Goal: Task Accomplishment & Management: Manage account settings

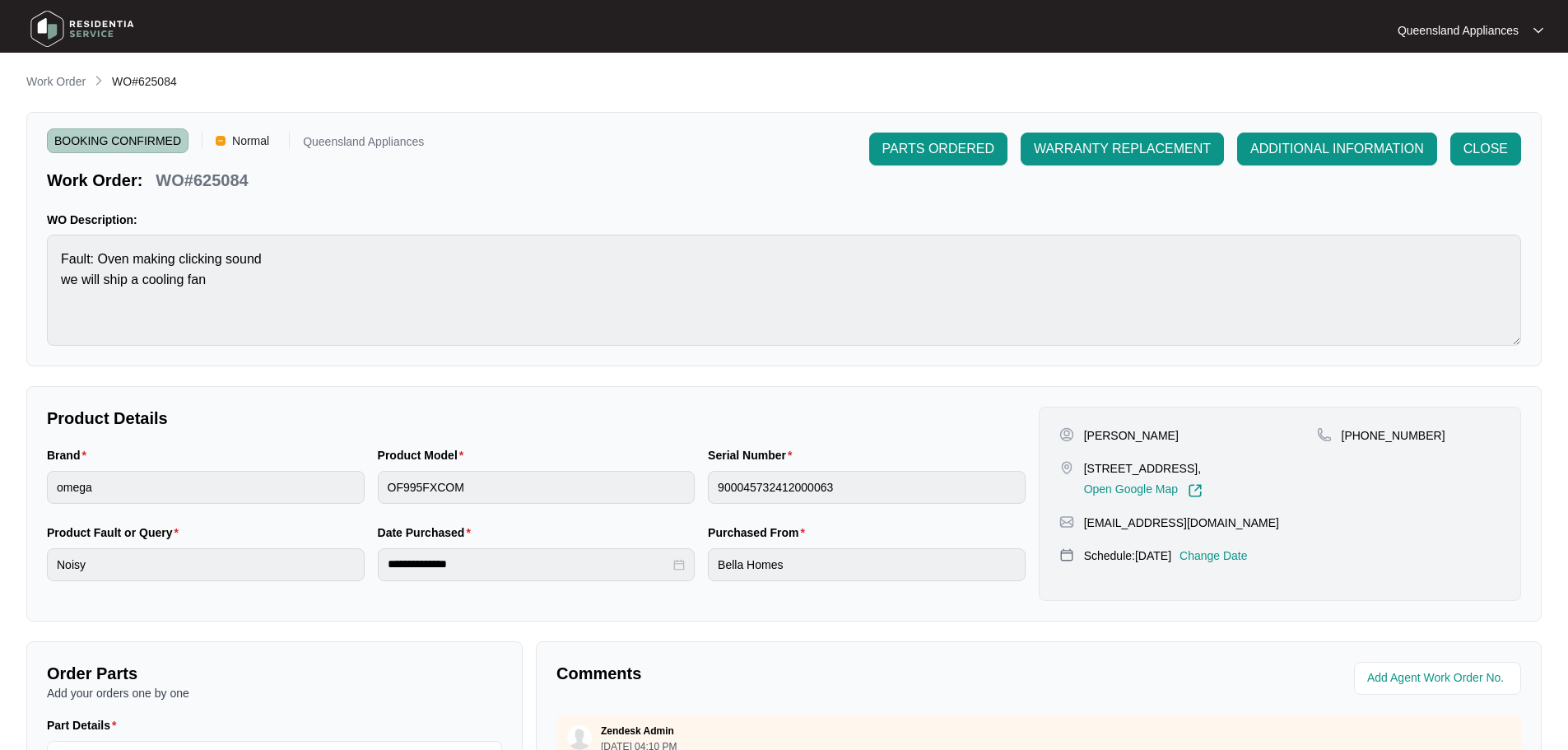
click at [56, 82] on p "Work Order" at bounding box center [56, 81] width 59 height 17
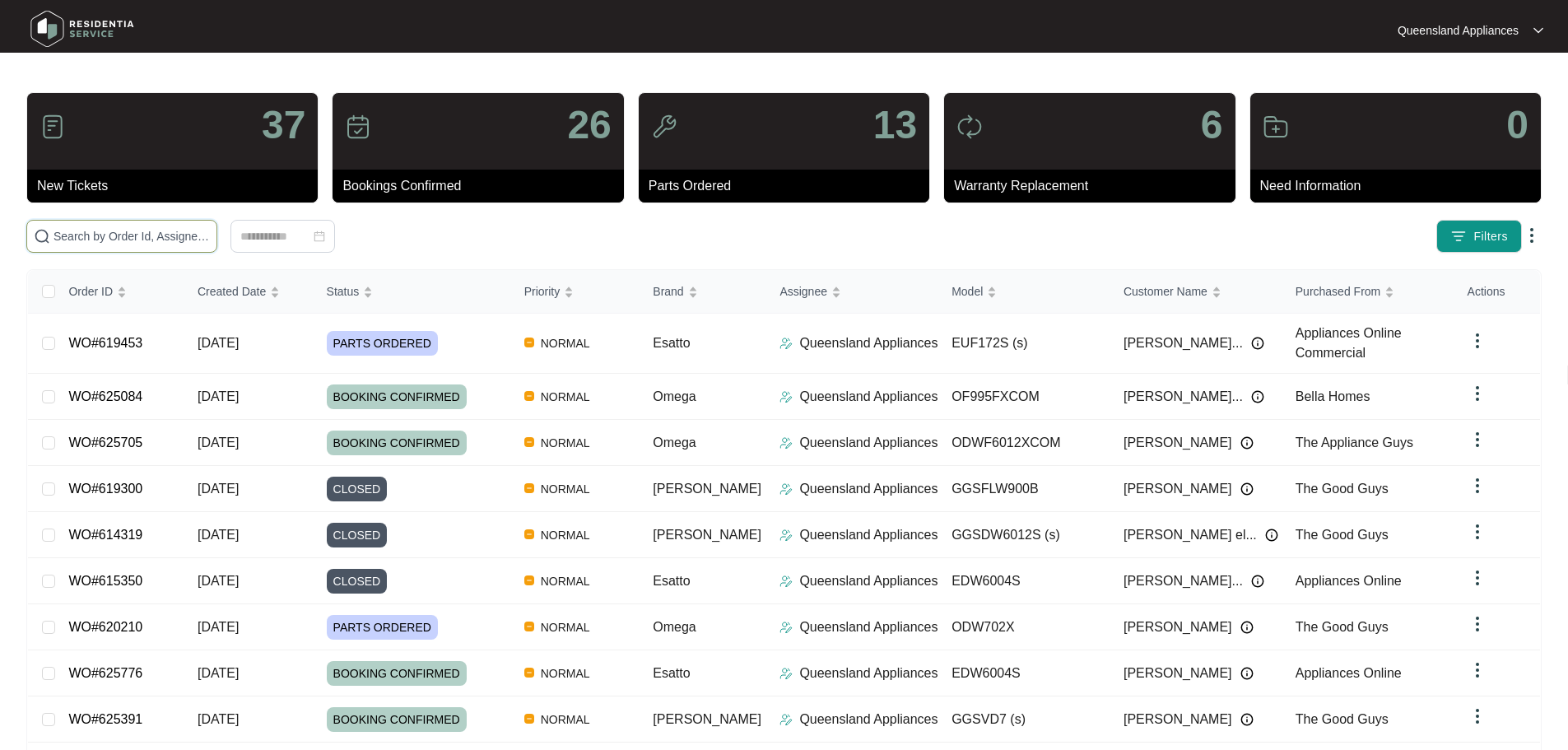
click at [150, 239] on input "text" at bounding box center [131, 236] width 156 height 18
paste input "624057"
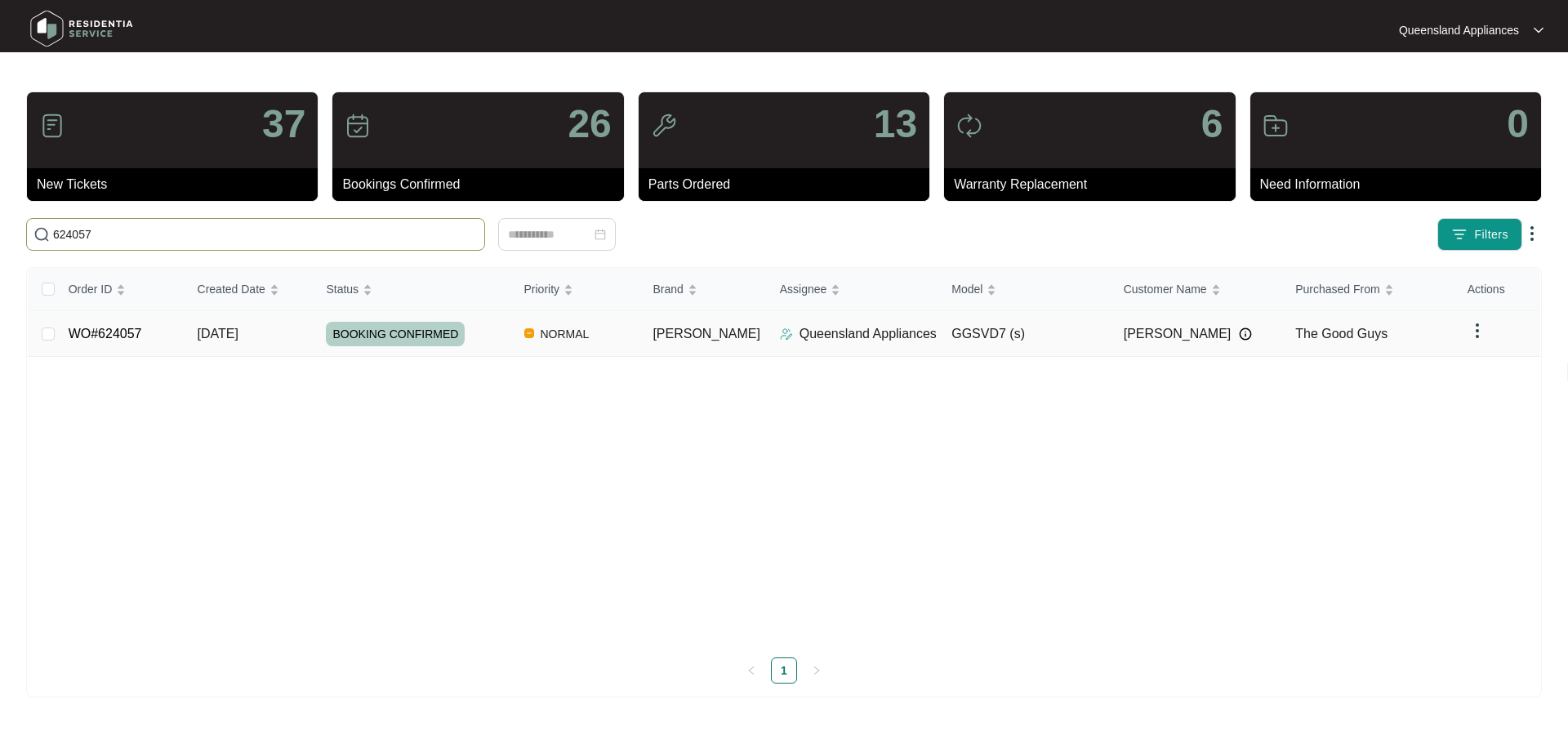
type input "624057"
click at [433, 338] on span "BOOKING CONFIRMED" at bounding box center [395, 333] width 139 height 25
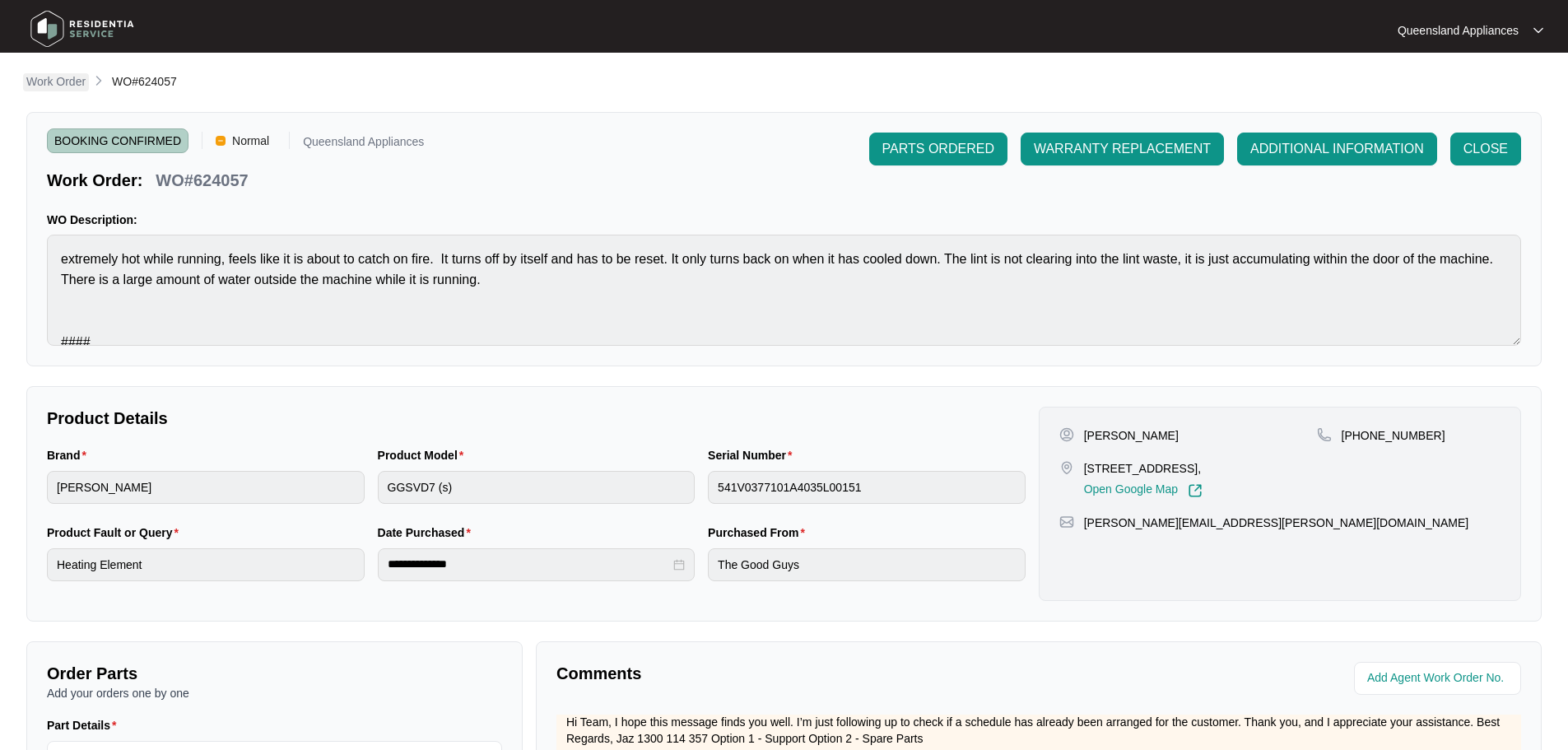
click at [49, 84] on p "Work Order" at bounding box center [56, 81] width 59 height 17
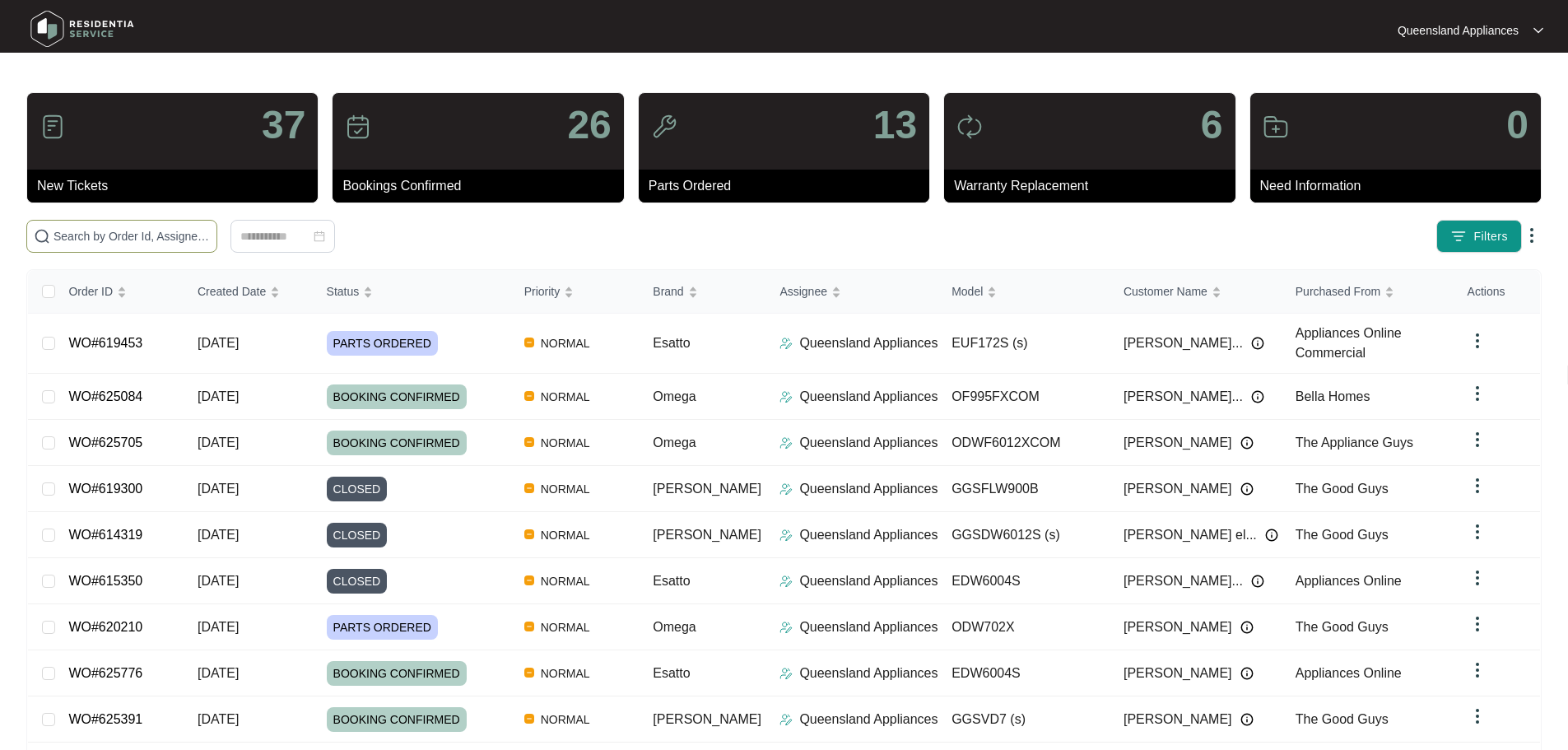
click at [196, 241] on input "text" at bounding box center [131, 236] width 156 height 18
paste input "621934"
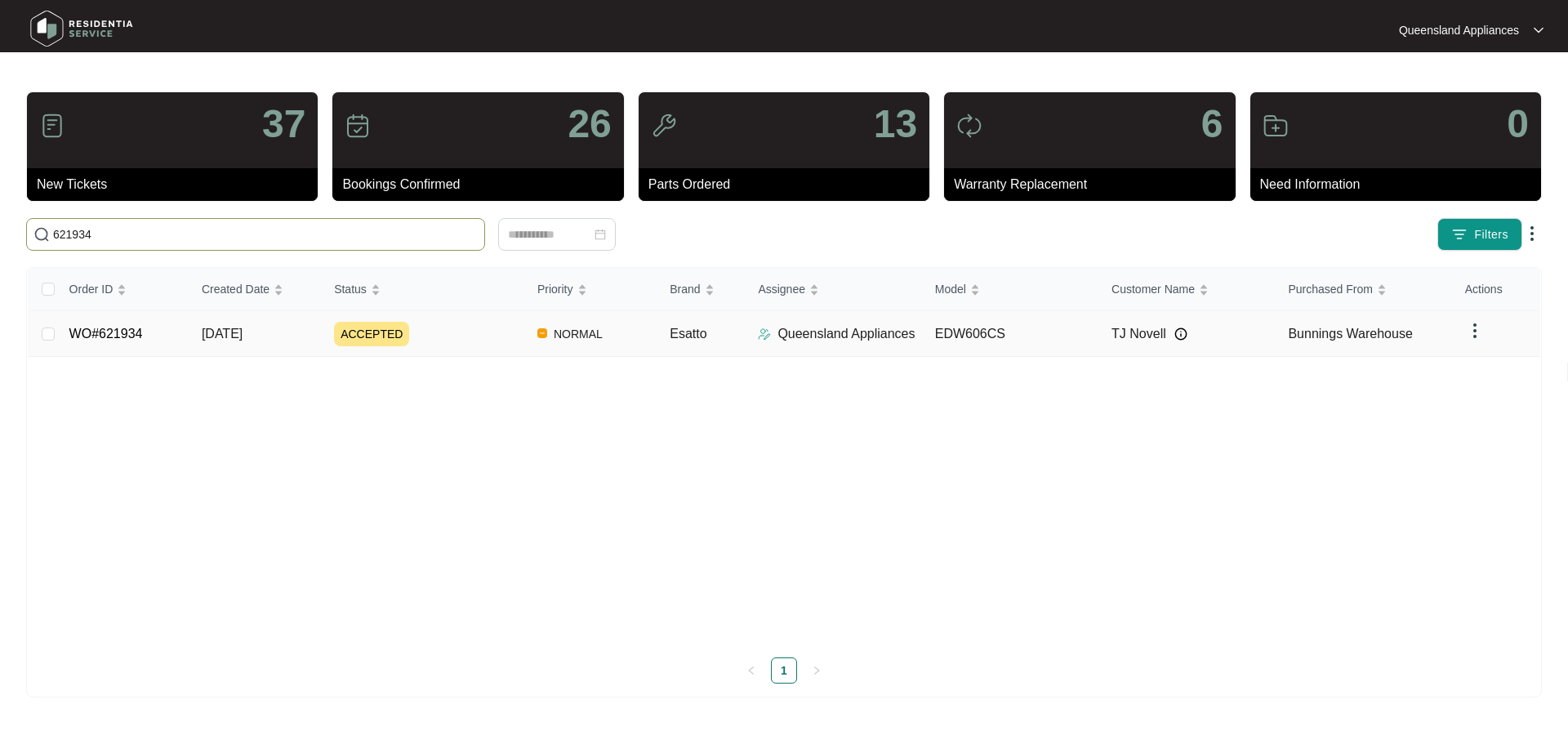
type input "621934"
click at [454, 338] on div "ACCEPTED" at bounding box center [429, 333] width 190 height 25
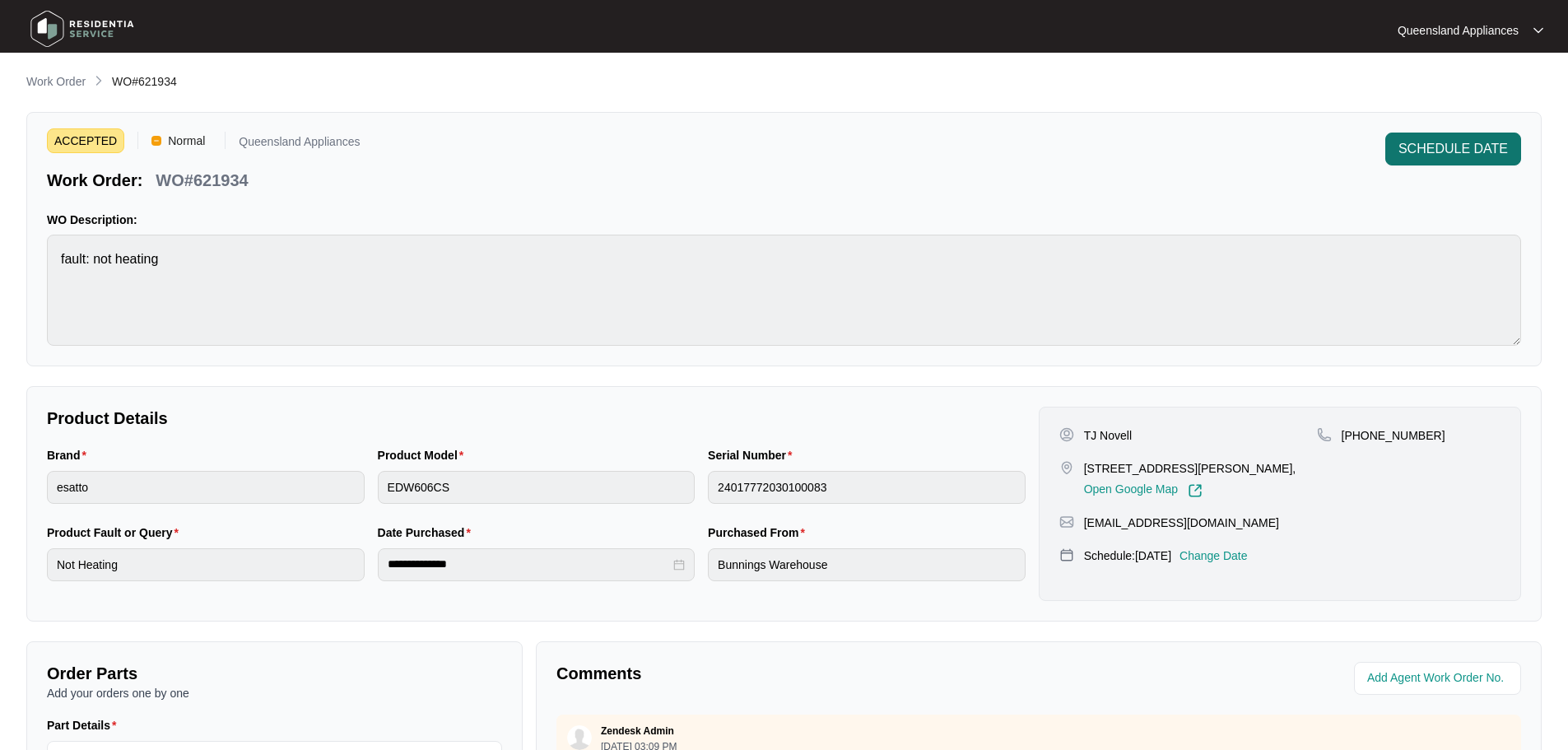
click at [1395, 153] on button "SCHEDULE DATE" at bounding box center [1452, 148] width 135 height 33
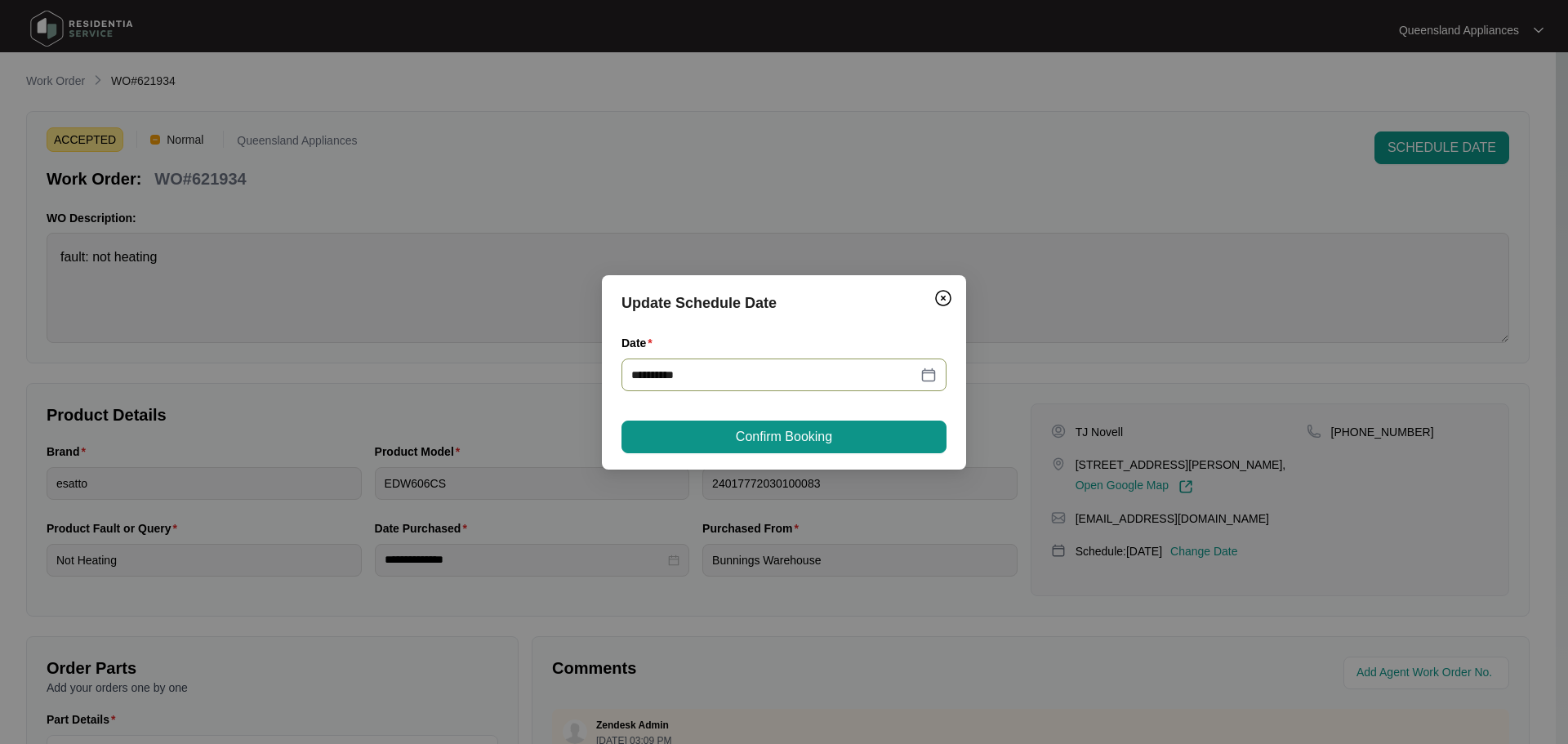
drag, startPoint x: 821, startPoint y: 374, endPoint x: 524, endPoint y: 374, distance: 297.0
click at [524, 374] on div "**********" at bounding box center [784, 372] width 1568 height 744
click at [932, 375] on icon "close-circle" at bounding box center [931, 375] width 12 height 12
click at [931, 375] on div at bounding box center [784, 374] width 306 height 18
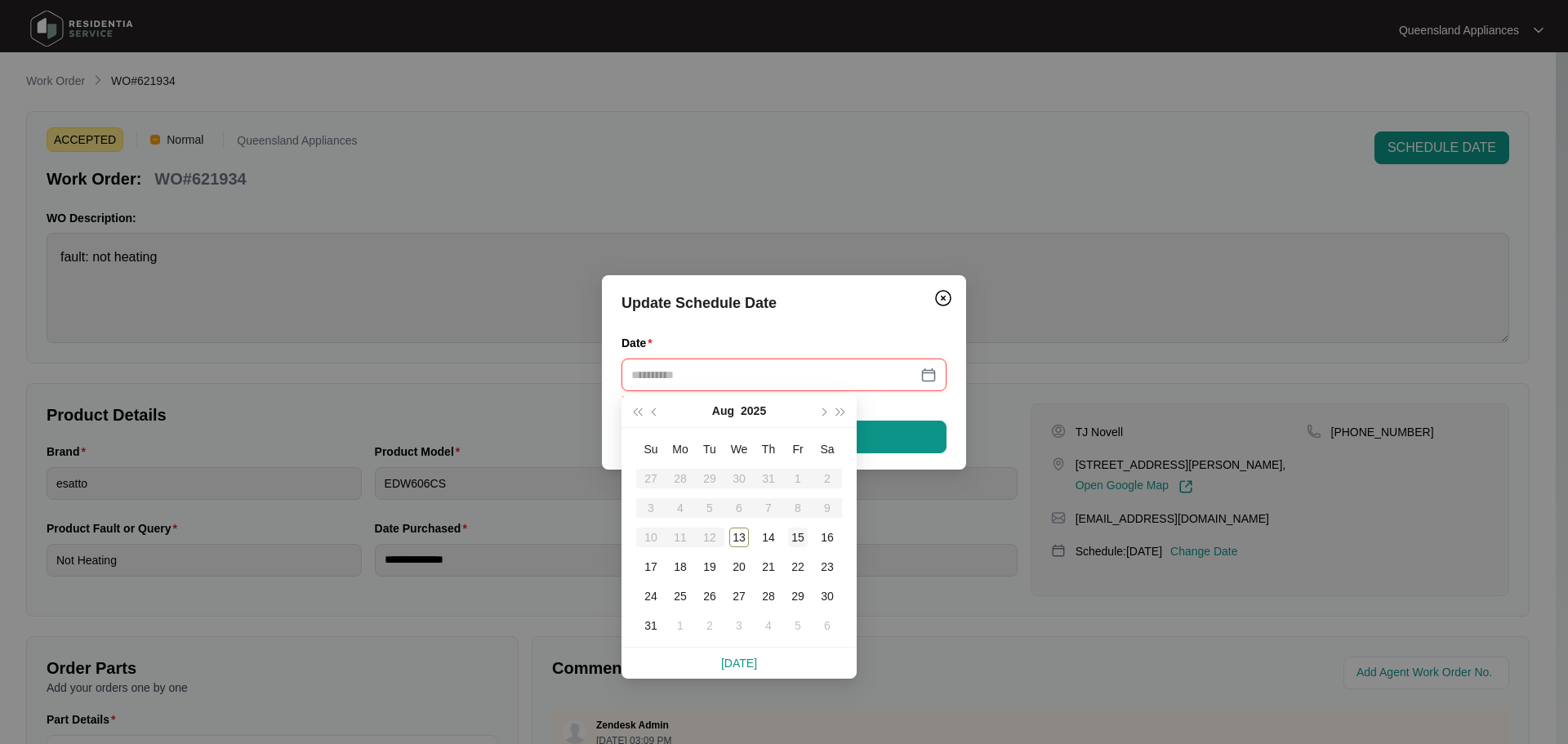
type input "**********"
click at [795, 532] on div "15" at bounding box center [798, 537] width 20 height 20
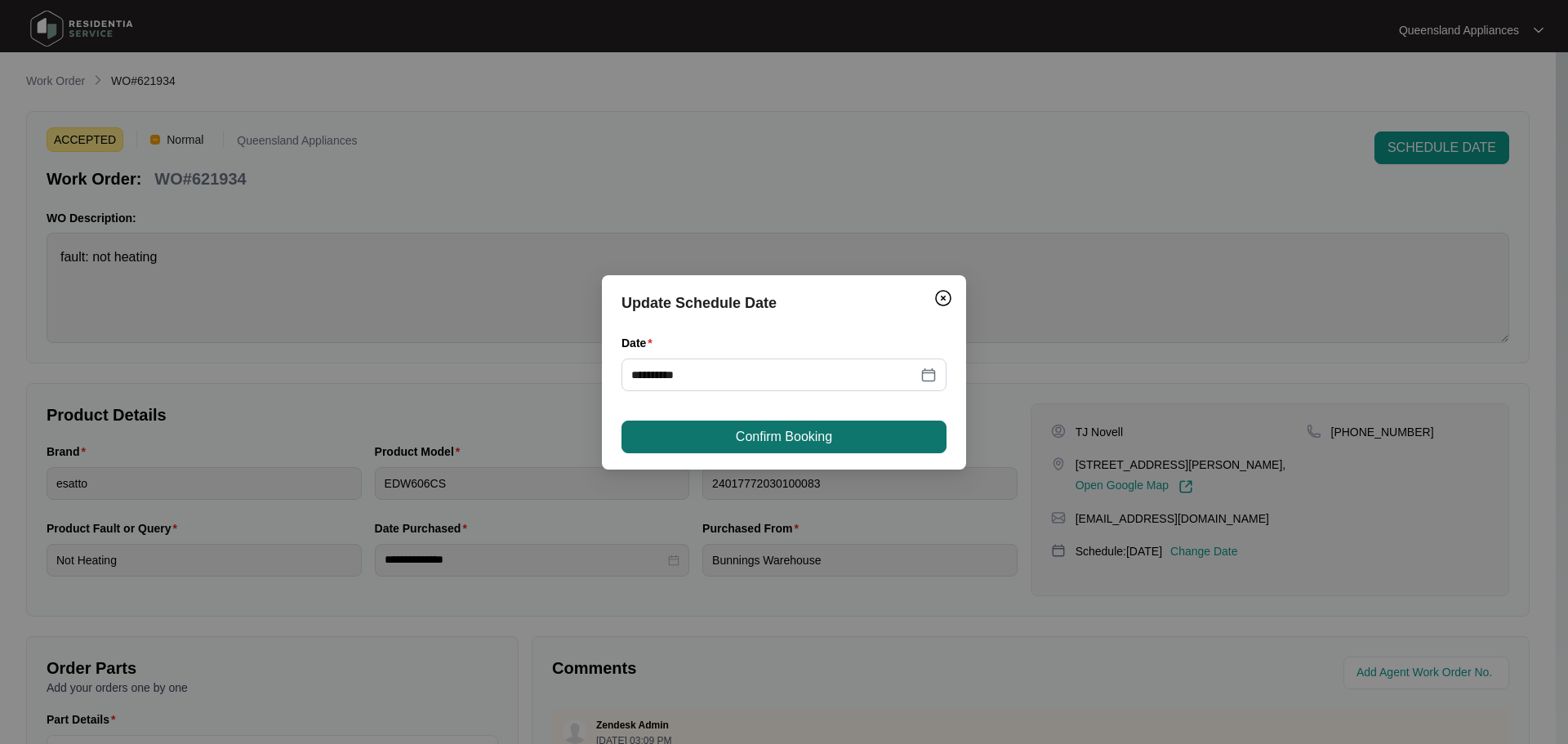
click at [760, 428] on span "Confirm Booking" at bounding box center [784, 437] width 96 height 20
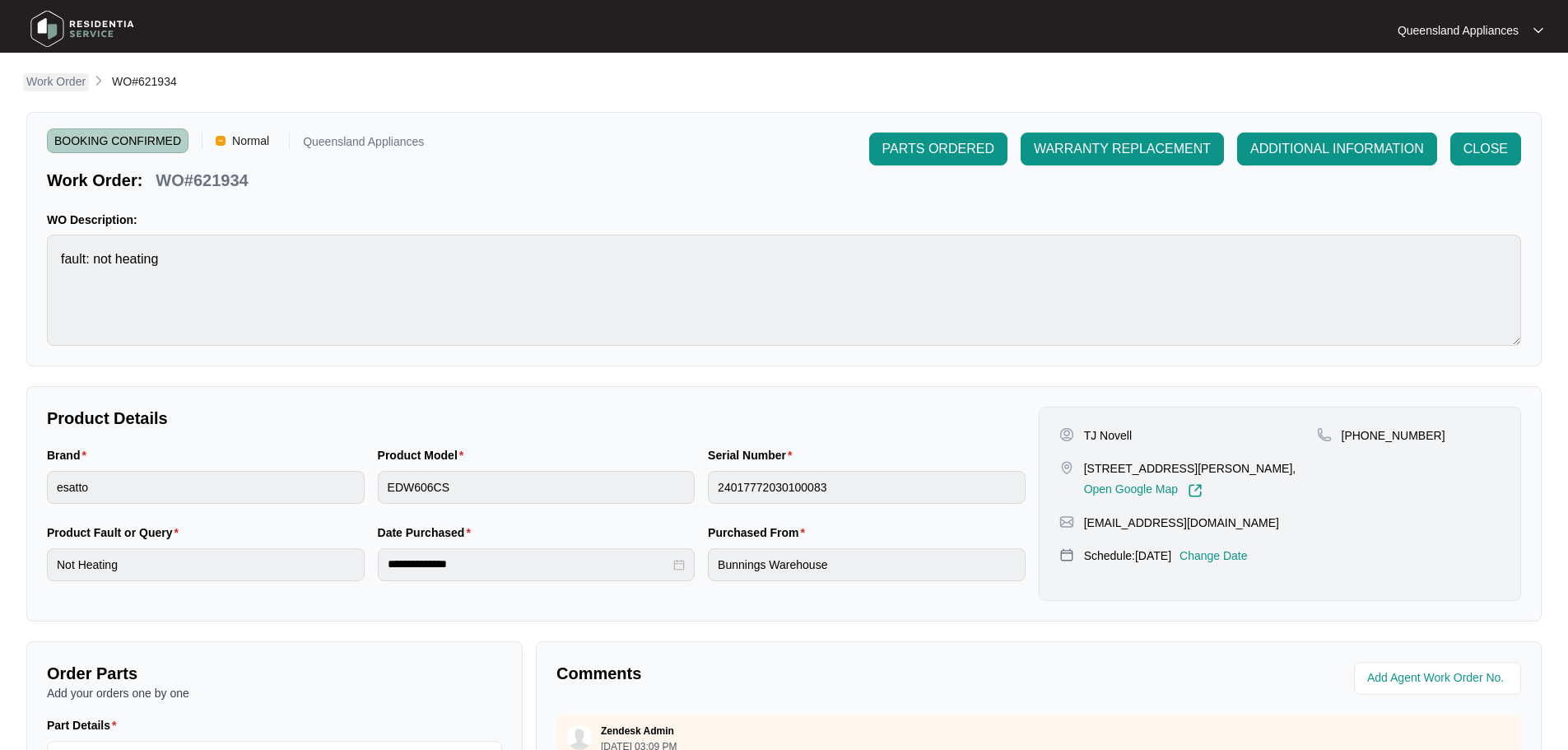
click at [72, 81] on p "Work Order" at bounding box center [56, 81] width 59 height 17
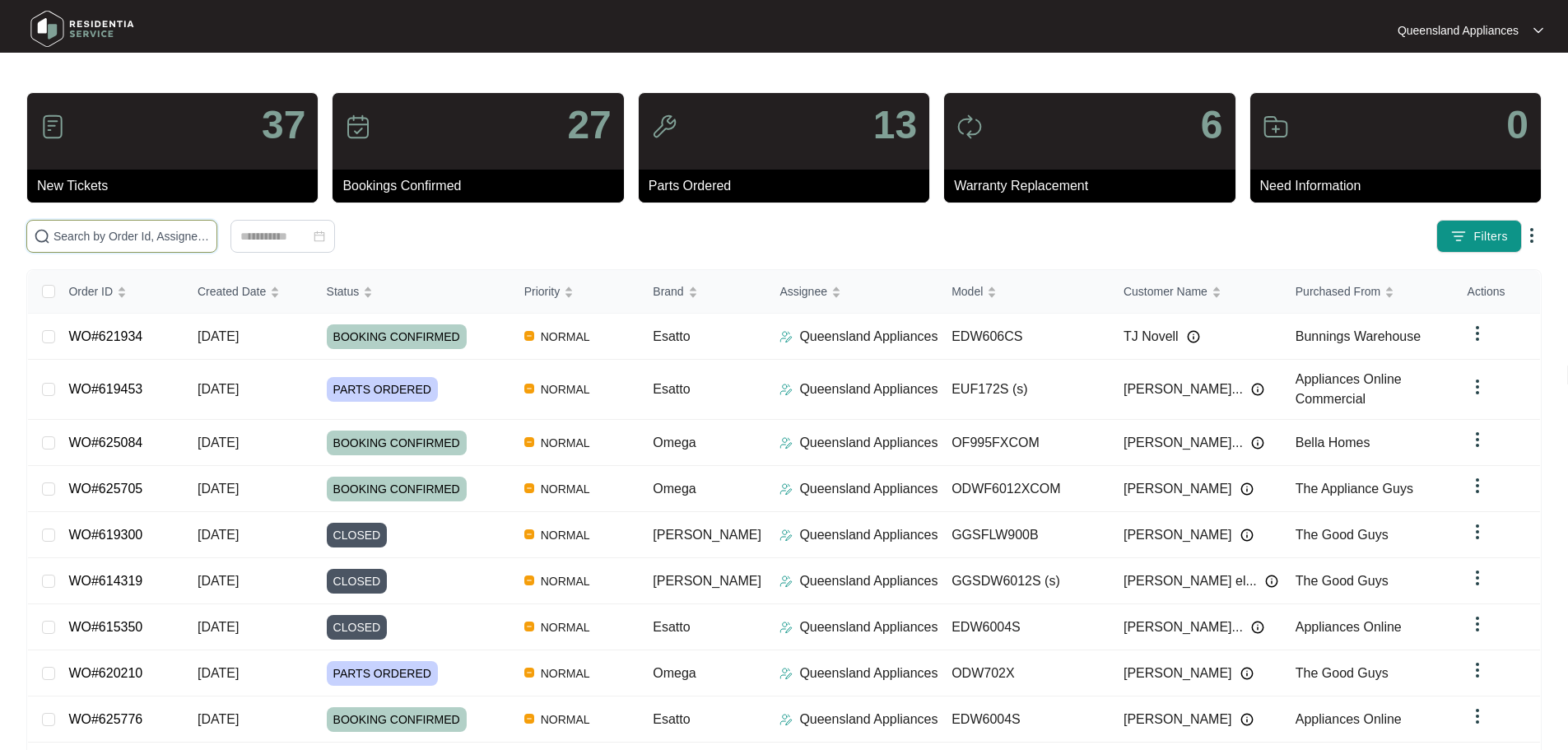
click at [178, 238] on input "text" at bounding box center [131, 236] width 156 height 18
paste input "625705"
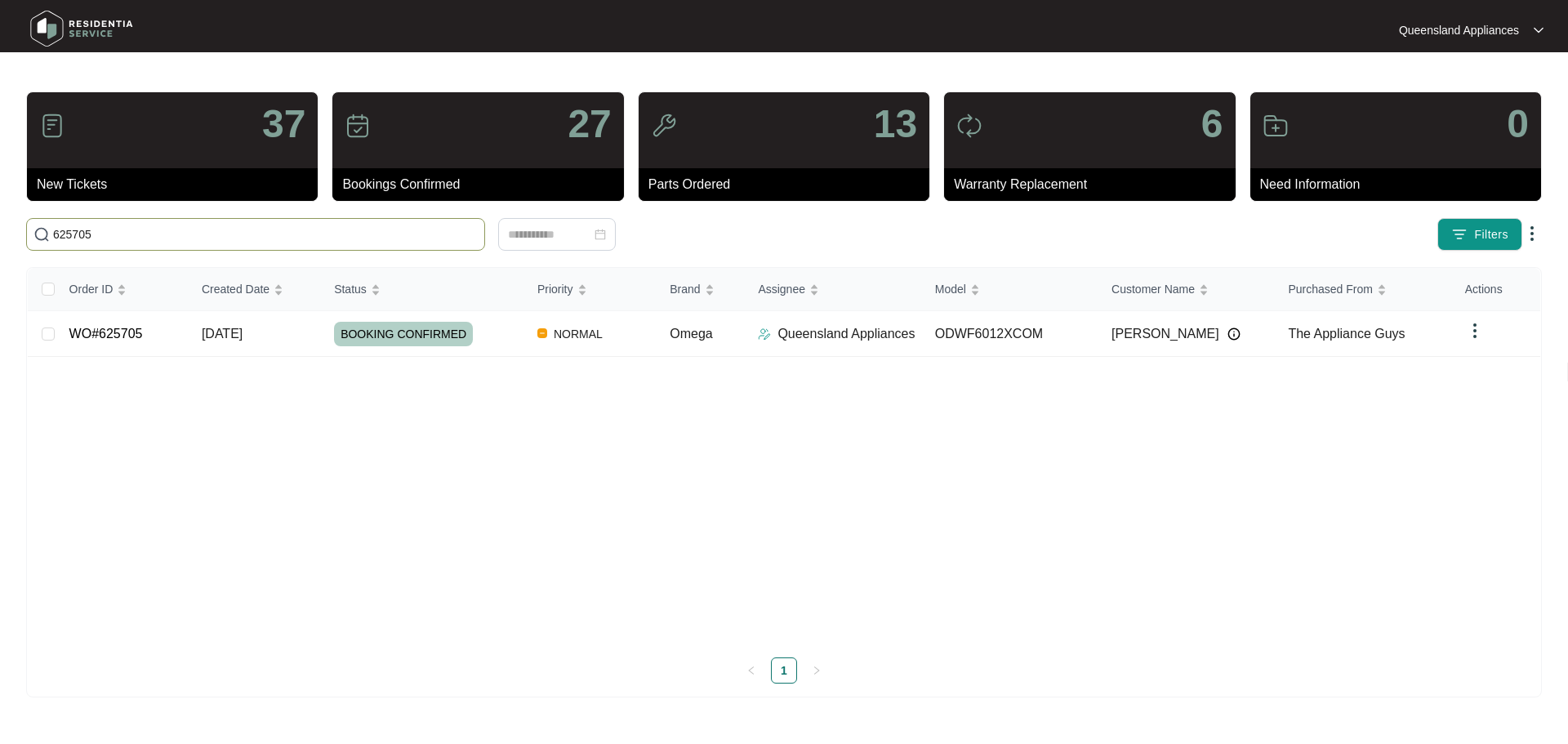
type input "625705"
